Goal: Find specific page/section: Find specific page/section

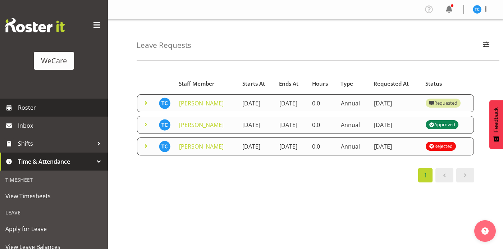
scroll to position [34, 0]
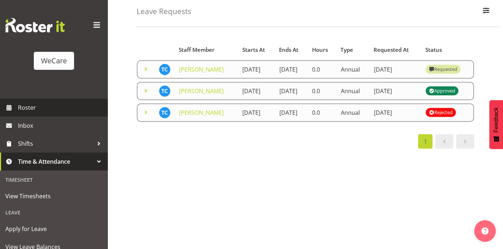
click at [28, 108] on span "Roster" at bounding box center [61, 107] width 86 height 11
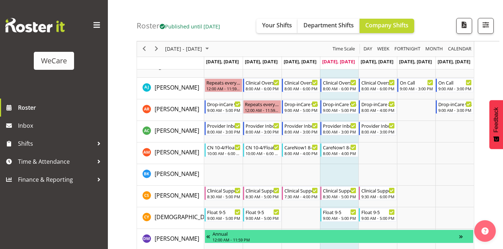
scroll to position [1735, 0]
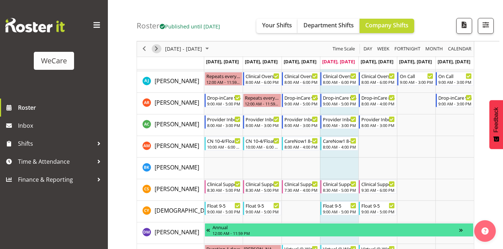
click at [158, 50] on span "Next" at bounding box center [156, 49] width 9 height 9
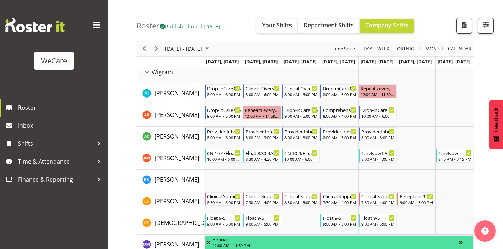
scroll to position [1725, 0]
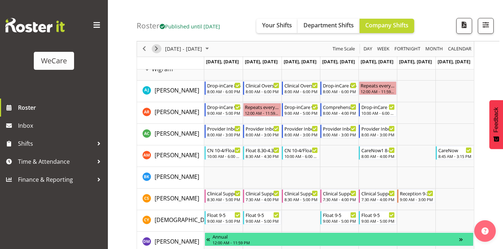
click at [156, 51] on span "Next" at bounding box center [156, 49] width 9 height 9
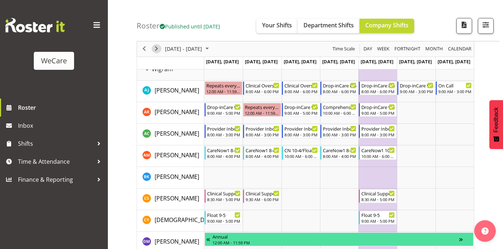
click at [156, 49] on span "Next" at bounding box center [156, 49] width 9 height 9
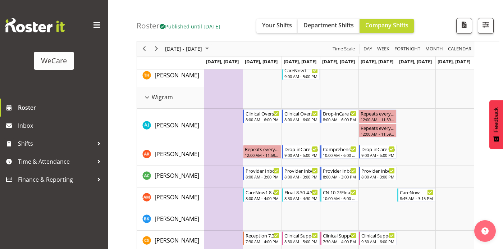
scroll to position [1753, 0]
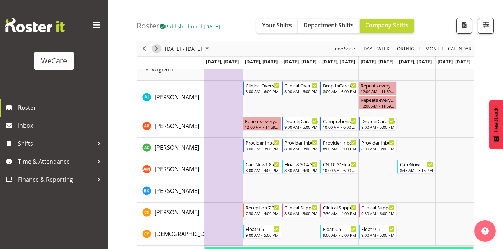
click at [158, 49] on span "Next" at bounding box center [156, 49] width 9 height 9
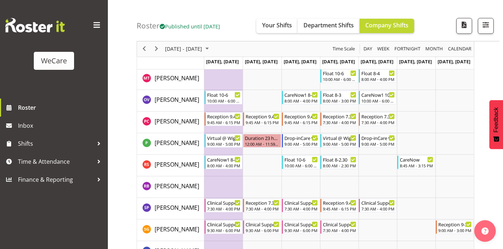
scroll to position [2281, 0]
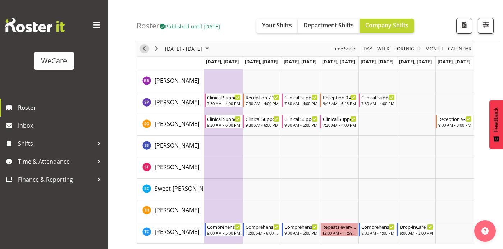
click at [145, 50] on span "Previous" at bounding box center [144, 49] width 9 height 9
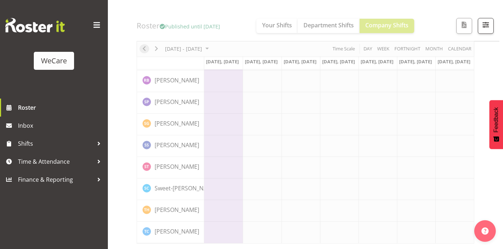
scroll to position [2253, 0]
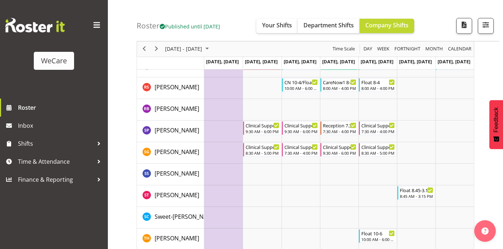
scroll to position [2309, 0]
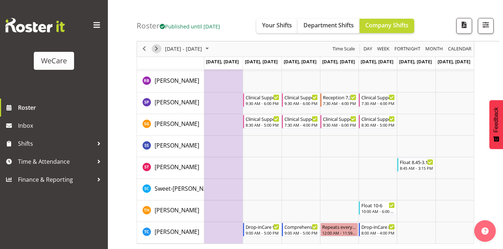
click at [159, 49] on span "Next" at bounding box center [156, 49] width 9 height 9
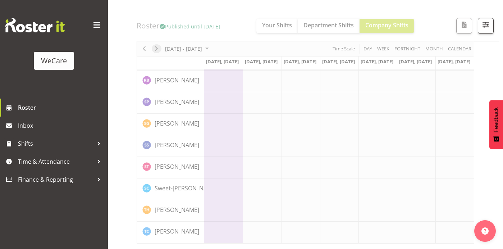
scroll to position [2253, 0]
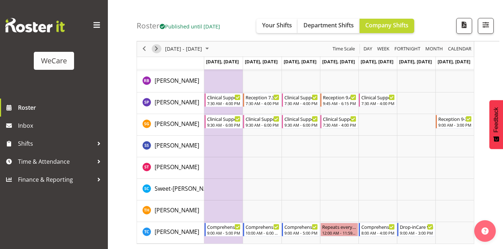
click at [156, 49] on span "Next" at bounding box center [156, 49] width 9 height 9
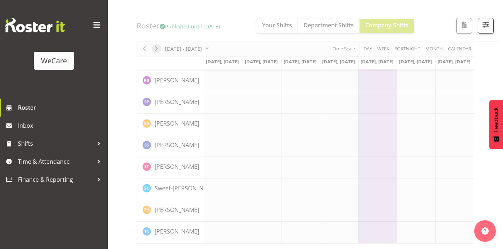
scroll to position [2253, 0]
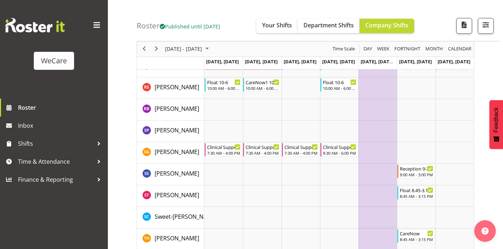
scroll to position [2281, 0]
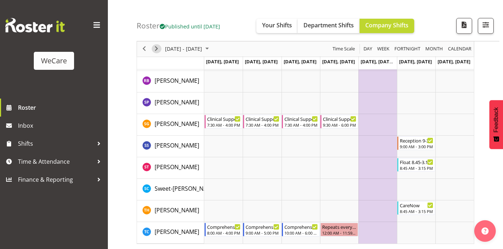
click at [158, 49] on span "Next" at bounding box center [156, 49] width 9 height 9
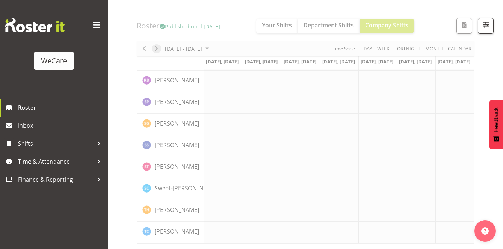
scroll to position [2253, 0]
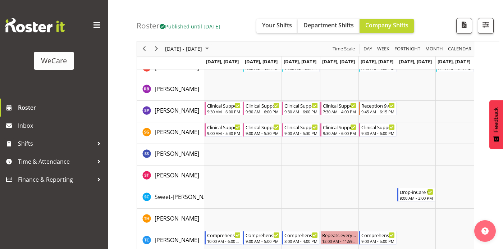
scroll to position [2281, 0]
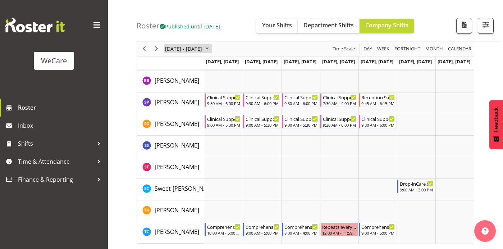
click at [211, 47] on span "November 2025" at bounding box center [207, 49] width 9 height 9
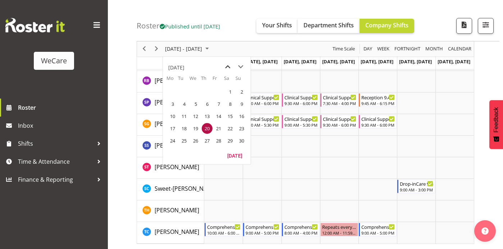
click at [228, 65] on span "previous month" at bounding box center [228, 66] width 13 height 13
click at [230, 116] on span "20" at bounding box center [230, 116] width 11 height 11
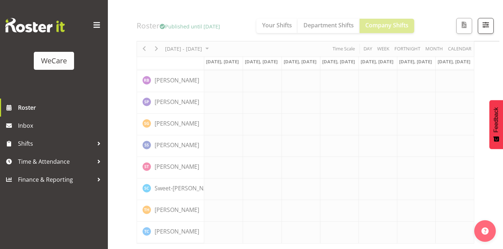
scroll to position [2253, 0]
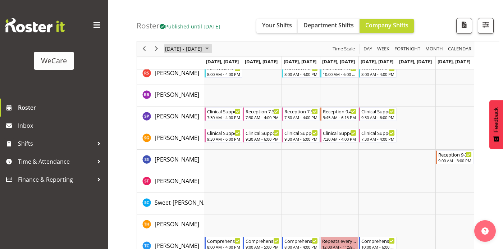
click at [211, 47] on span "September 2025" at bounding box center [207, 49] width 9 height 9
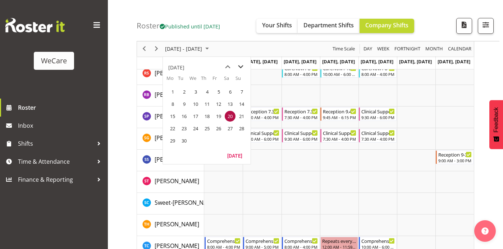
click at [240, 66] on span "next month" at bounding box center [240, 66] width 13 height 13
click at [208, 99] on span "9" at bounding box center [207, 104] width 11 height 11
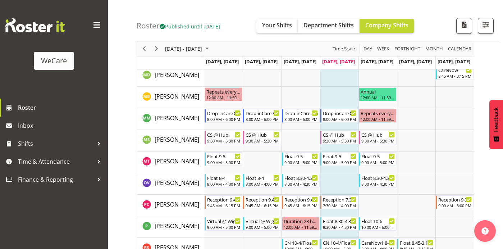
scroll to position [2253, 0]
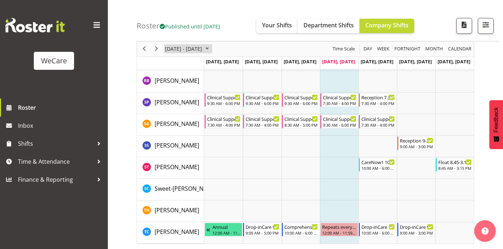
click at [211, 47] on span "October 2025" at bounding box center [207, 49] width 9 height 9
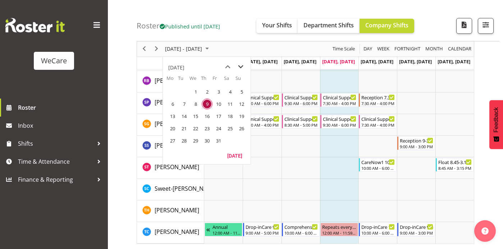
click at [240, 67] on span "next month" at bounding box center [240, 66] width 13 height 13
click at [184, 114] on span "11" at bounding box center [184, 116] width 11 height 11
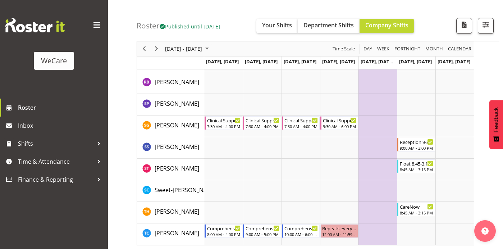
scroll to position [2281, 0]
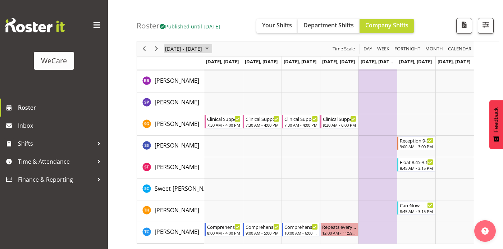
click at [200, 51] on span "November 10 - 16, 2025" at bounding box center [183, 49] width 38 height 9
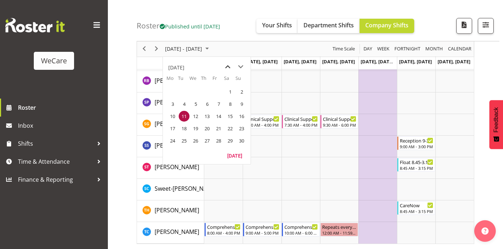
click at [227, 68] on span "previous month" at bounding box center [228, 66] width 13 height 13
click at [209, 105] on span "9" at bounding box center [207, 104] width 11 height 11
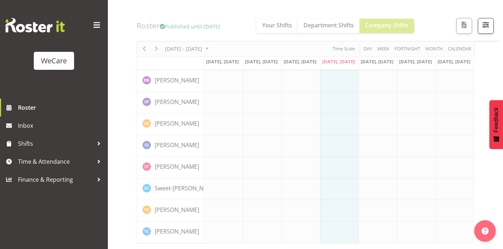
scroll to position [2253, 0]
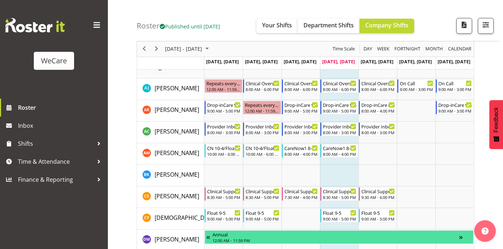
scroll to position [1729, 0]
